Goal: Check status: Verify the current state of an ongoing process or item

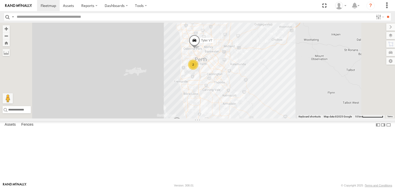
drag, startPoint x: 305, startPoint y: 93, endPoint x: 281, endPoint y: 102, distance: 24.9
click at [299, 104] on div "[PERSON_NAME] V7 2 Big White Van ([PERSON_NAME]) [PERSON_NAME] V9" at bounding box center [197, 71] width 395 height 96
click at [0, 0] on div "Mark V8" at bounding box center [0, 0] width 0 height 0
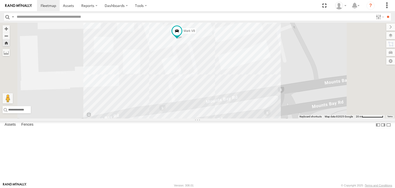
click at [0, 0] on div "[PERSON_NAME] V6" at bounding box center [0, 0] width 0 height 0
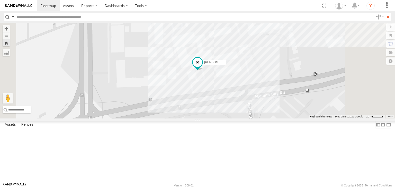
click at [0, 0] on div "All Assets" at bounding box center [0, 0] width 0 height 0
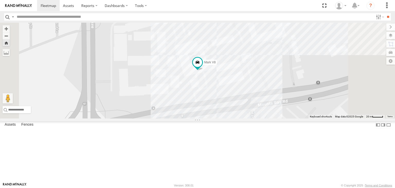
click at [0, 0] on div "[PERSON_NAME] V6 All Assets" at bounding box center [0, 0] width 0 height 0
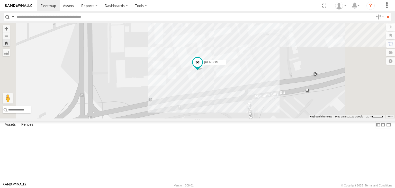
click at [0, 0] on div "All Assets" at bounding box center [0, 0] width 0 height 0
